Goal: Information Seeking & Learning: Check status

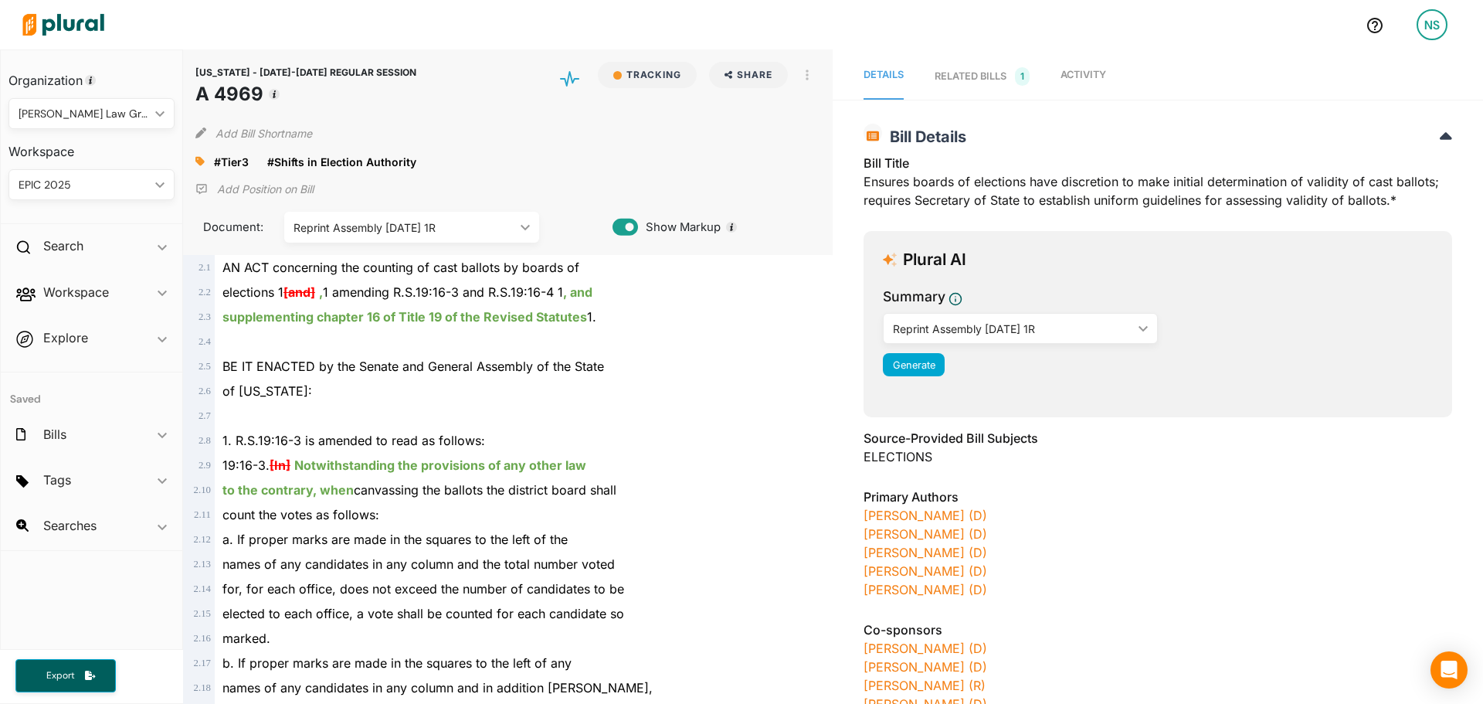
click at [1065, 53] on link "Activity" at bounding box center [1084, 76] width 46 height 46
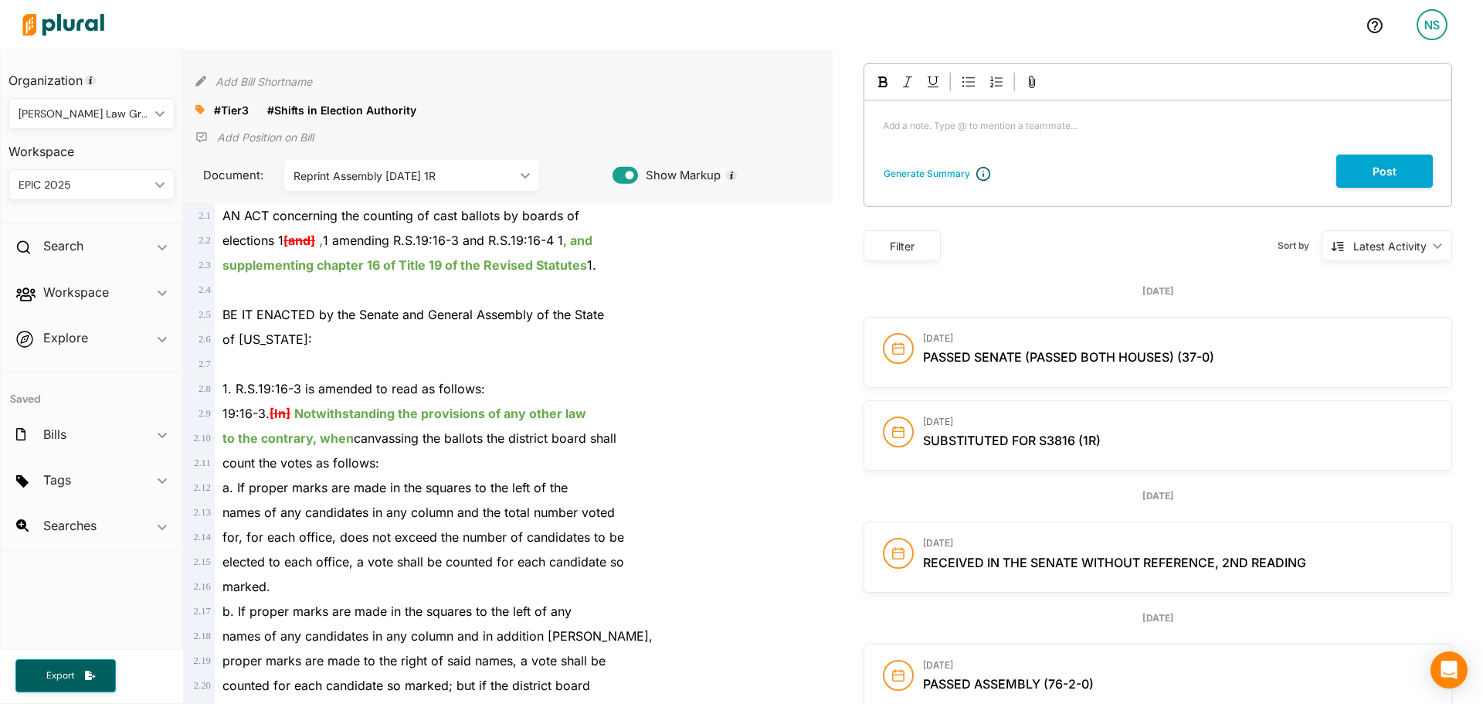
scroll to position [77, 0]
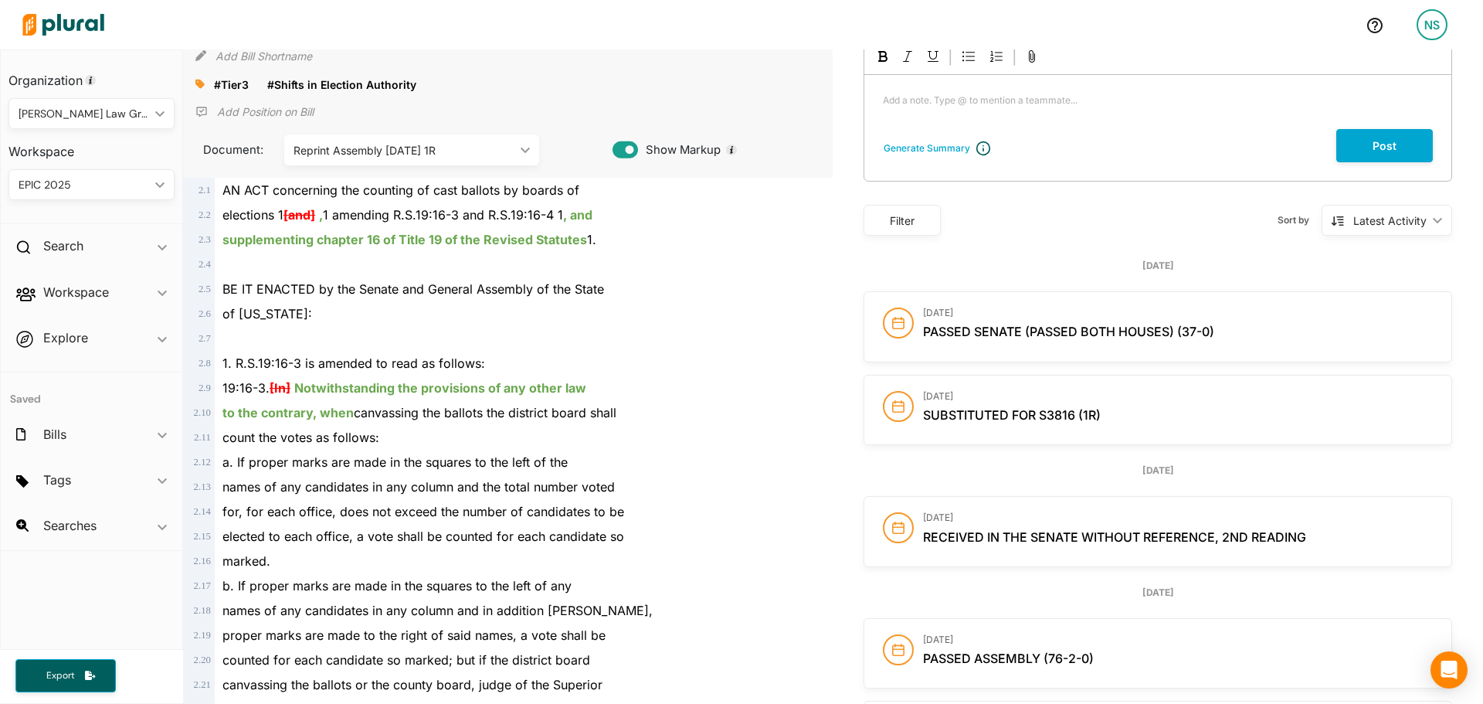
click at [1071, 334] on span "Passed Senate (Passed Both Houses) (37-0)" at bounding box center [1068, 331] width 291 height 15
drag, startPoint x: 1071, startPoint y: 334, endPoint x: 1007, endPoint y: 297, distance: 74.1
click at [1007, 297] on div "June 30, 2025 Passed Senate (Passed Both Houses) (37-0)" at bounding box center [1157, 327] width 587 height 70
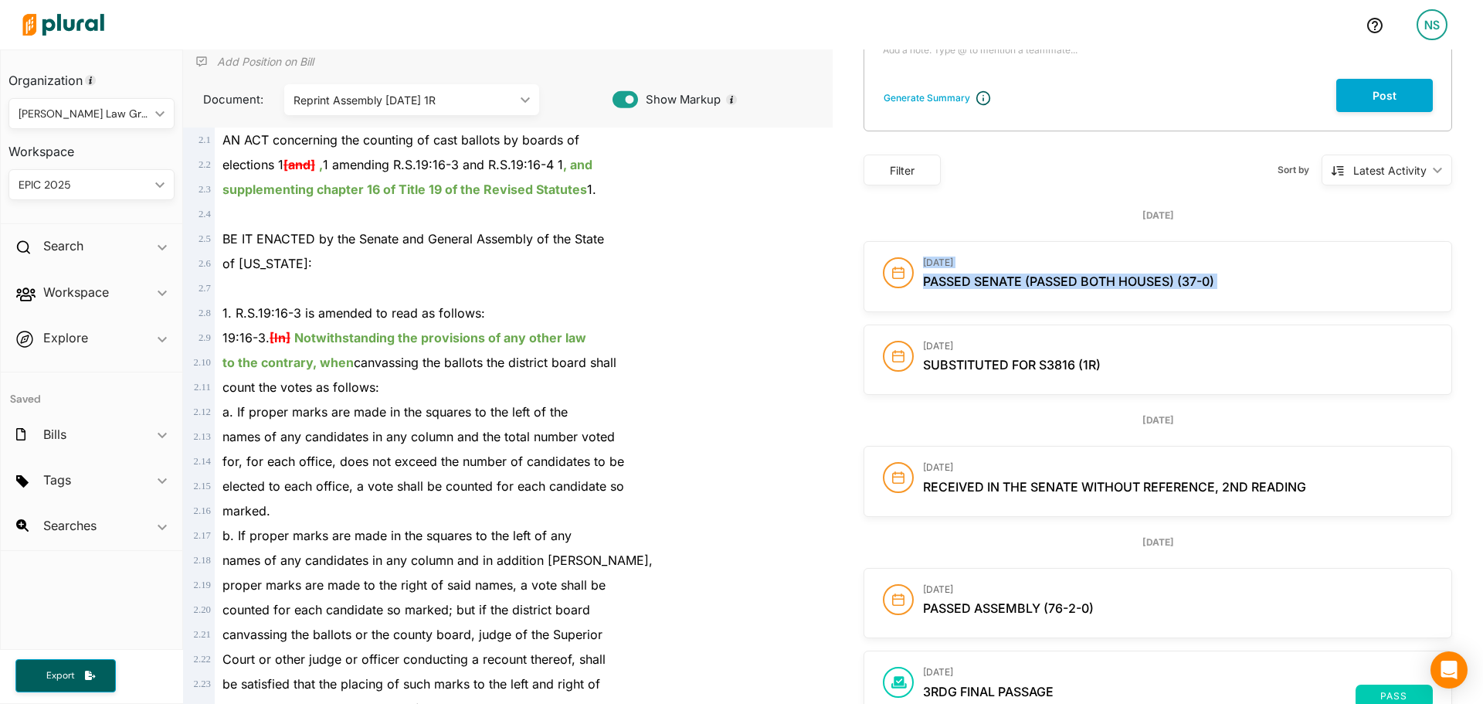
scroll to position [154, 0]
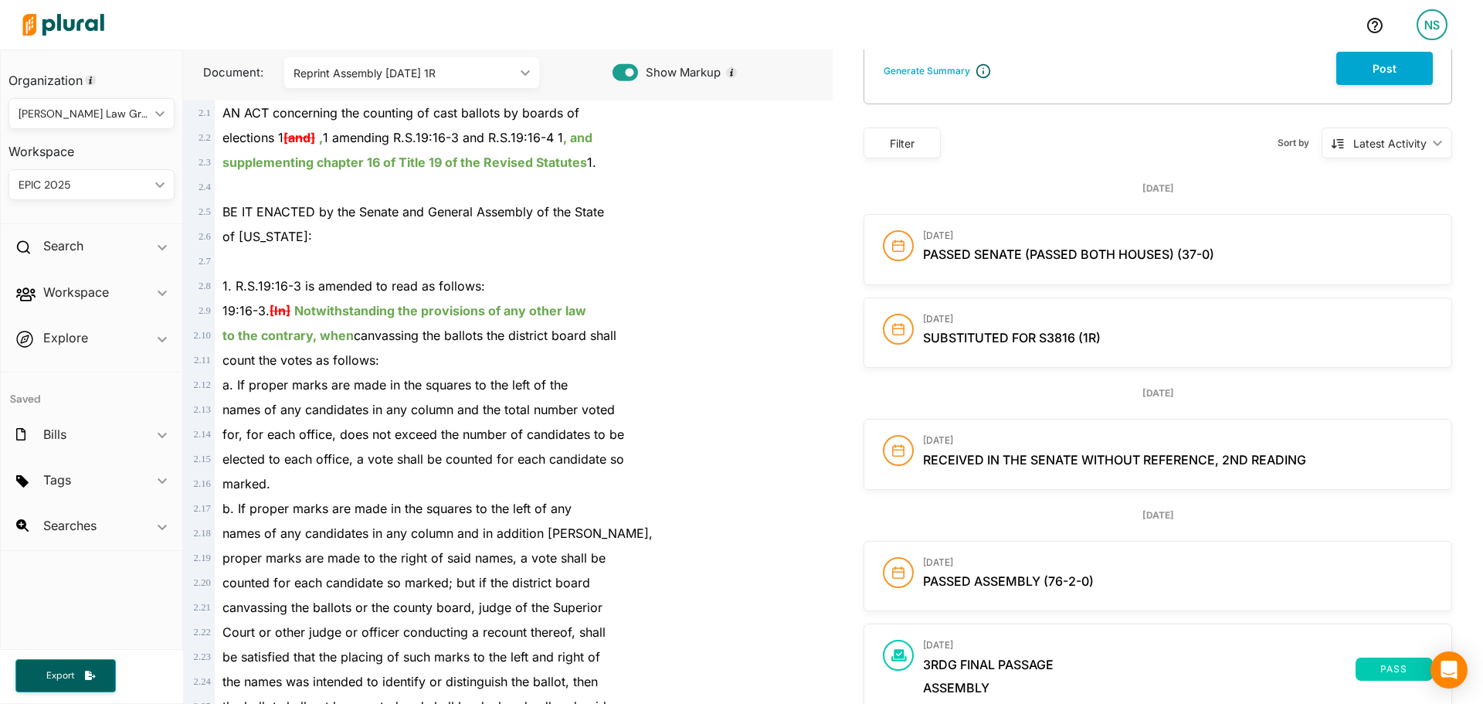
click at [1120, 586] on h2 "Passed Assembly (76-2-0)" at bounding box center [1178, 581] width 510 height 15
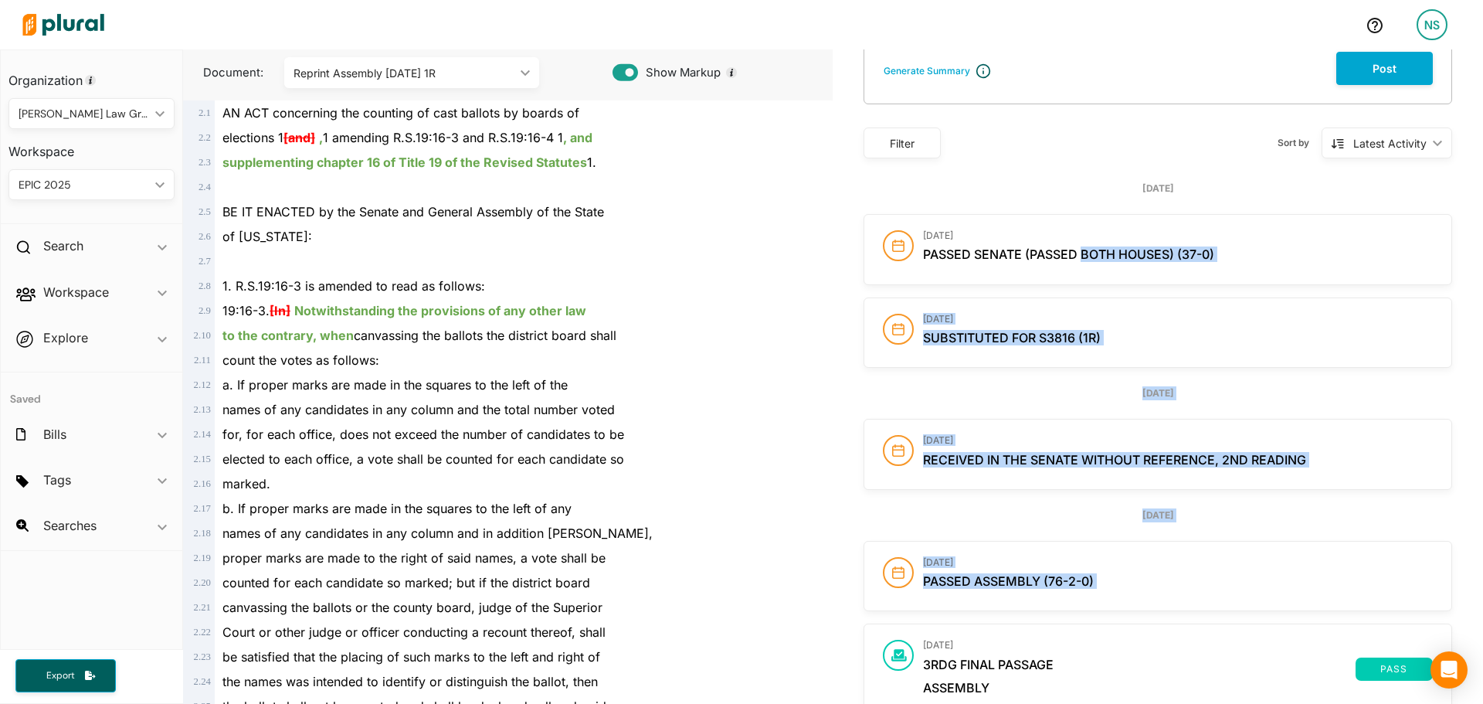
drag, startPoint x: 1119, startPoint y: 586, endPoint x: 1078, endPoint y: 229, distance: 358.5
click at [1085, 209] on div "Monday June 30th June 30, 2025 Passed Senate (Passed Both Houses) (37-0) June 3…" at bounding box center [1158, 275] width 589 height 186
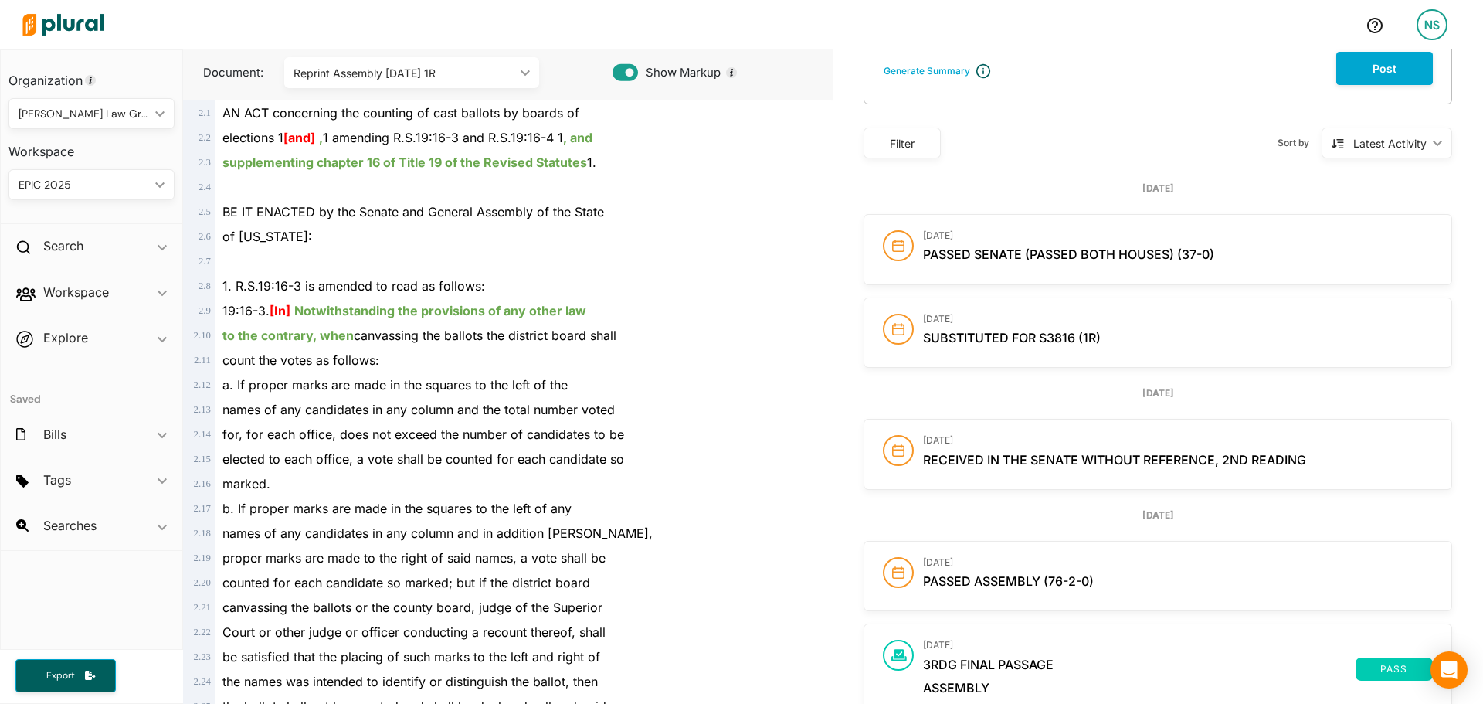
click at [1107, 194] on div "[DATE]" at bounding box center [1158, 189] width 589 height 14
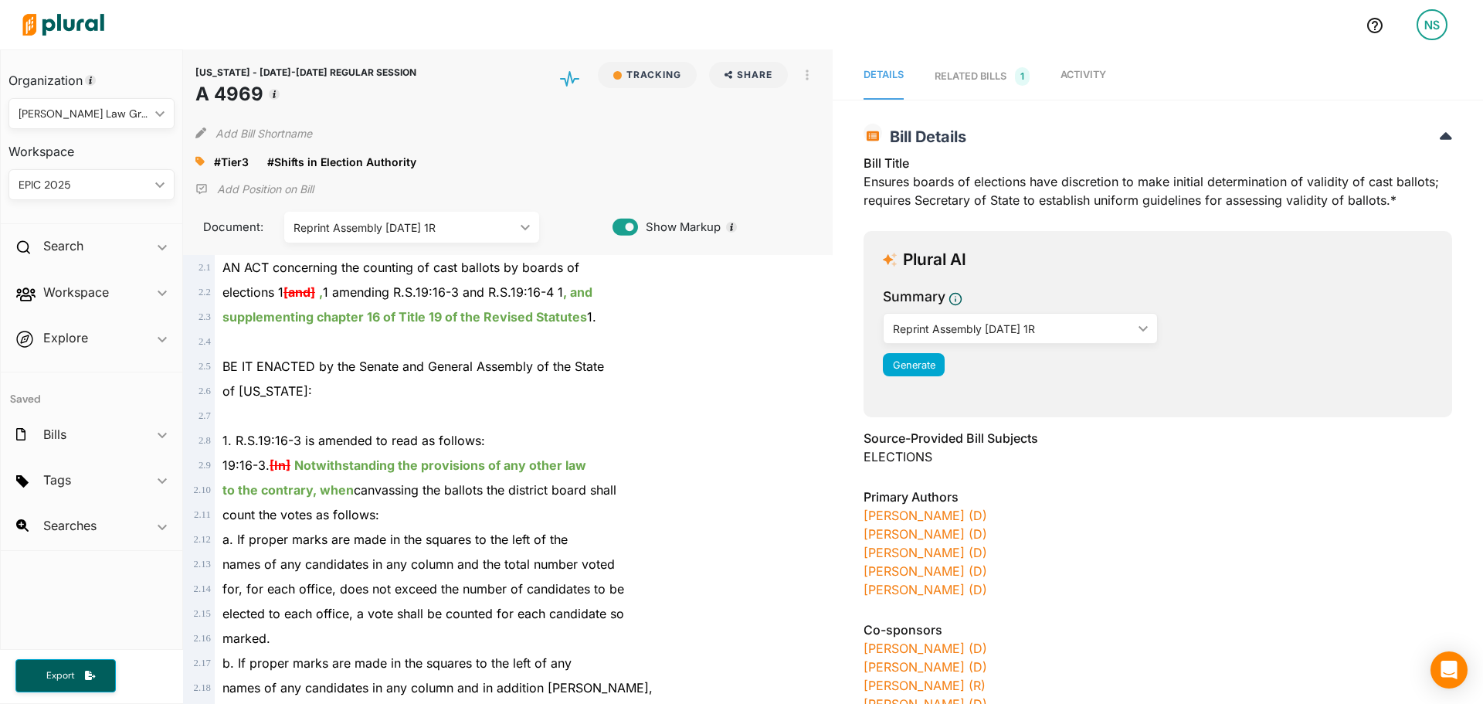
click at [1079, 78] on span "Activity" at bounding box center [1084, 75] width 46 height 12
